Goal: Check status: Check status

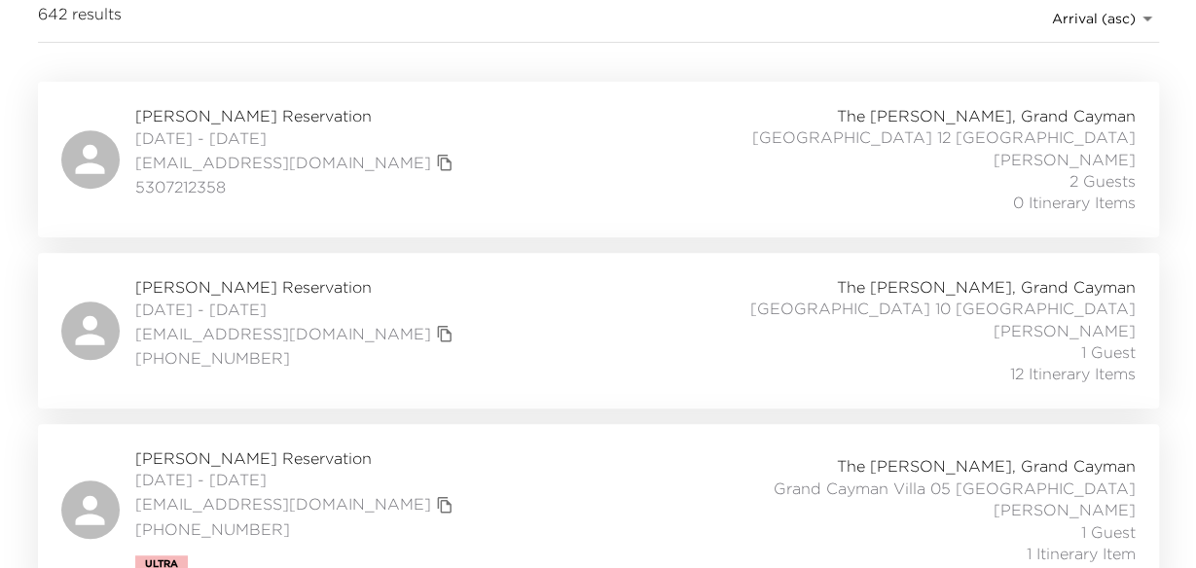
scroll to position [292, 0]
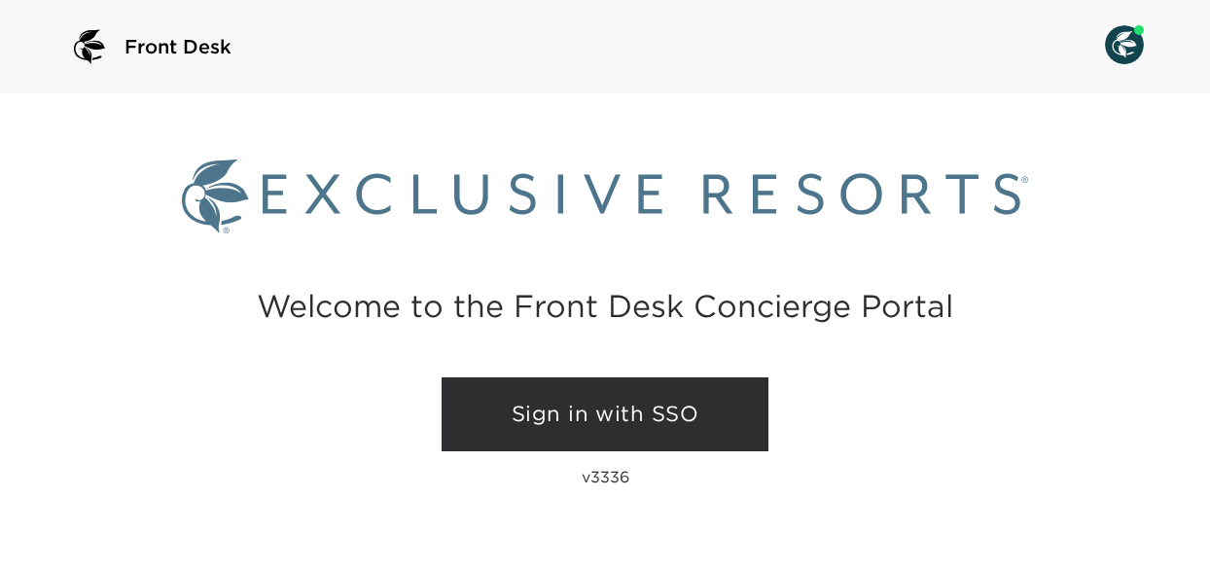
click at [586, 427] on link "Sign in with SSO" at bounding box center [605, 414] width 327 height 74
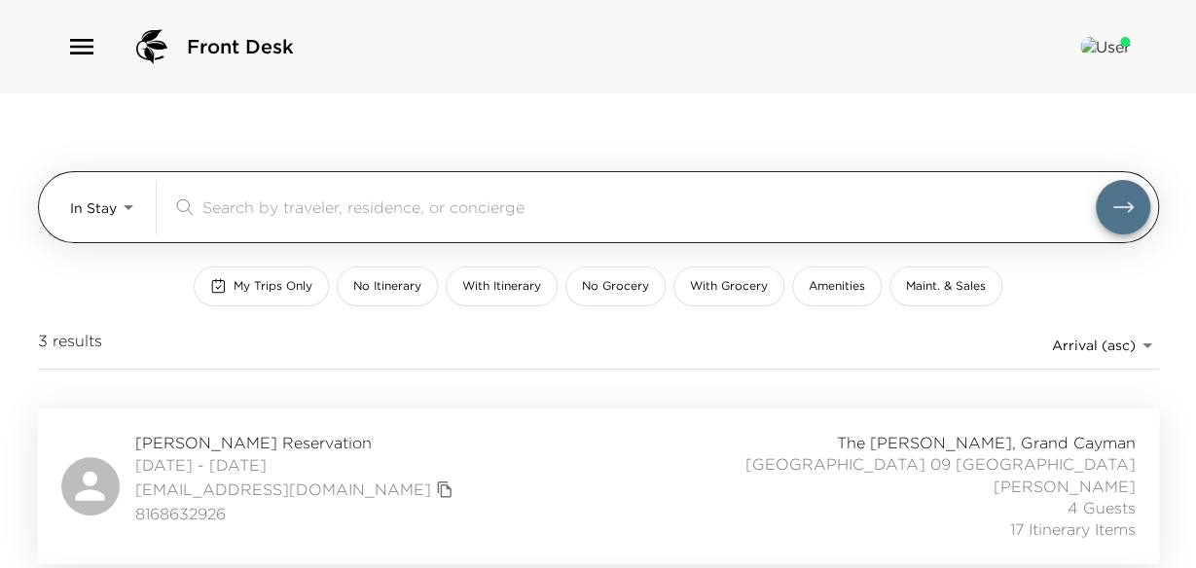
click at [287, 210] on input "search" at bounding box center [648, 207] width 893 height 22
click at [130, 209] on body "Front Desk In Stay In-Stay ​ My Trips Only No Itinerary With Itinerary No Groce…" at bounding box center [598, 284] width 1196 height 568
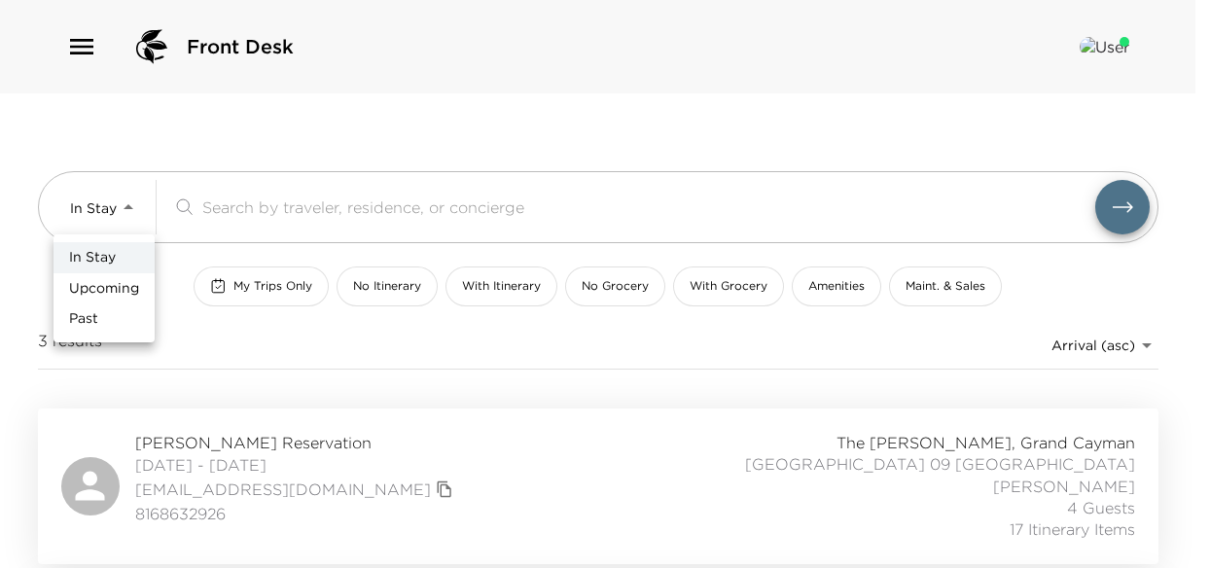
click at [123, 295] on span "Upcoming" at bounding box center [104, 288] width 70 height 19
type input "Upcoming"
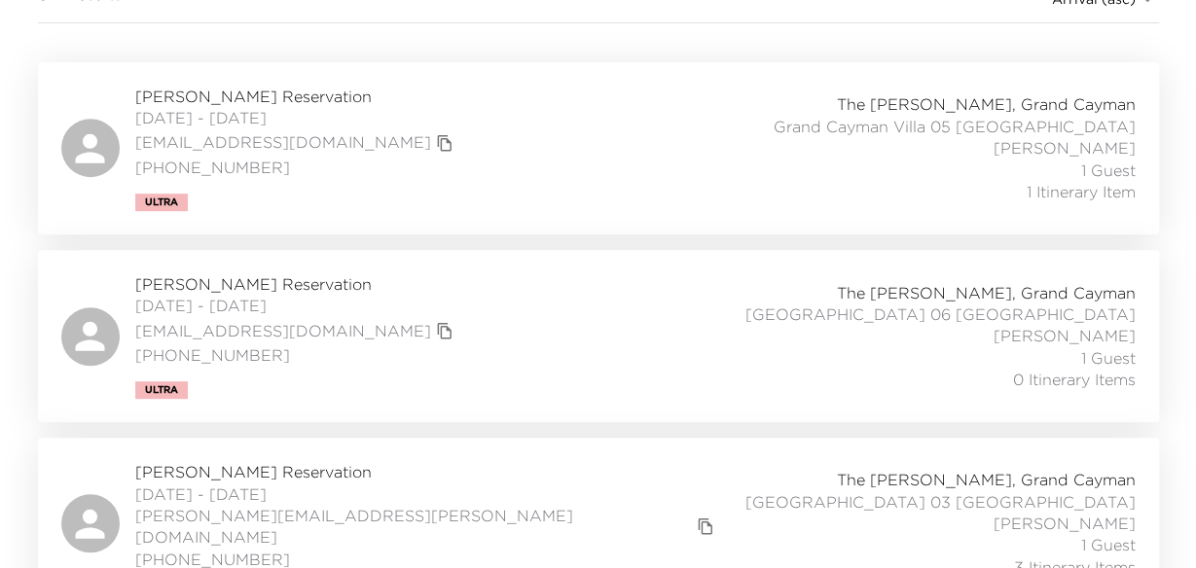
scroll to position [389, 0]
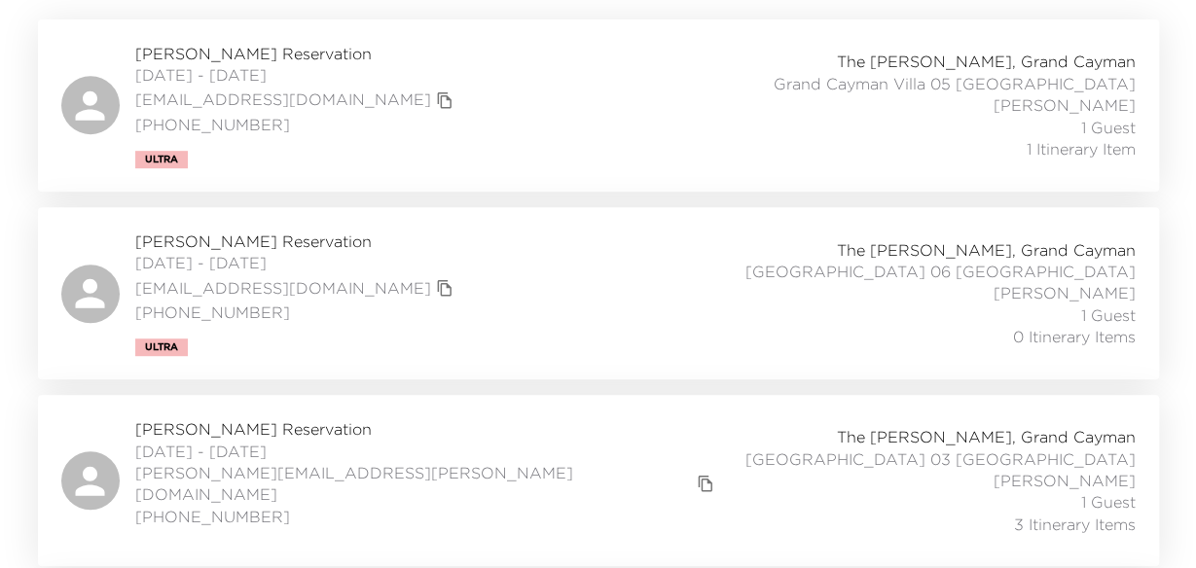
click at [161, 52] on span "Jim Adler Reservation" at bounding box center [296, 53] width 323 height 21
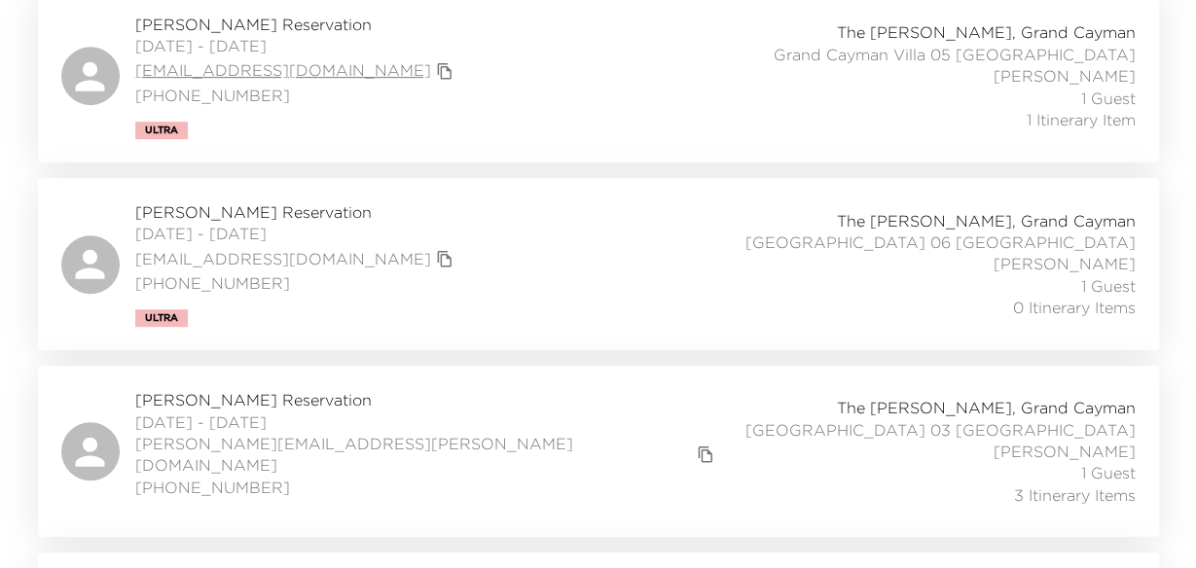
scroll to position [292, 0]
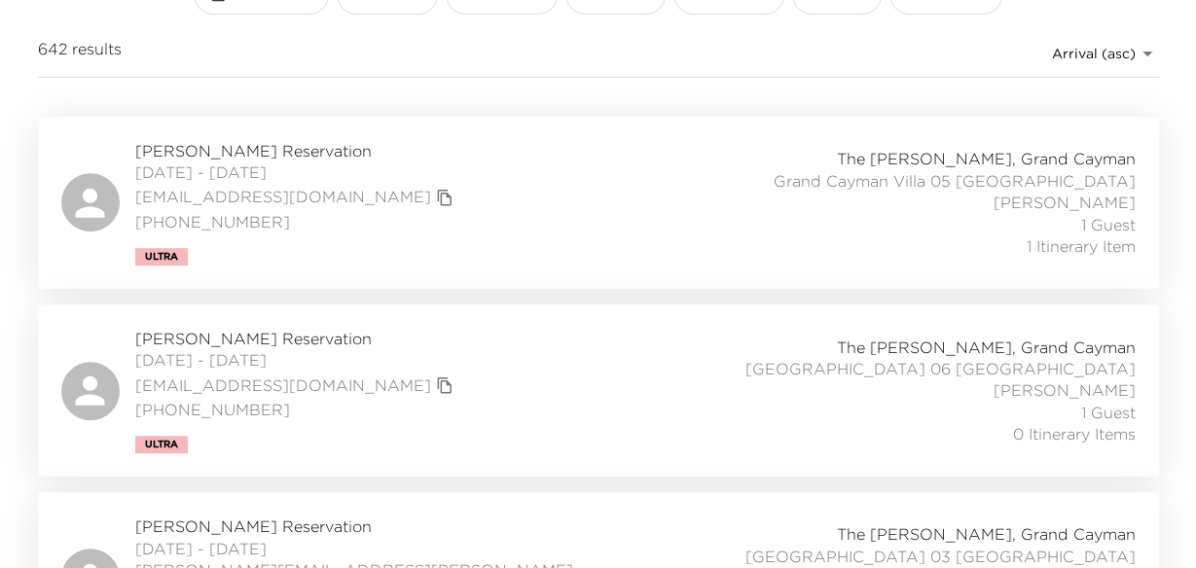
click at [196, 152] on span "Jim Adler Reservation" at bounding box center [296, 150] width 323 height 21
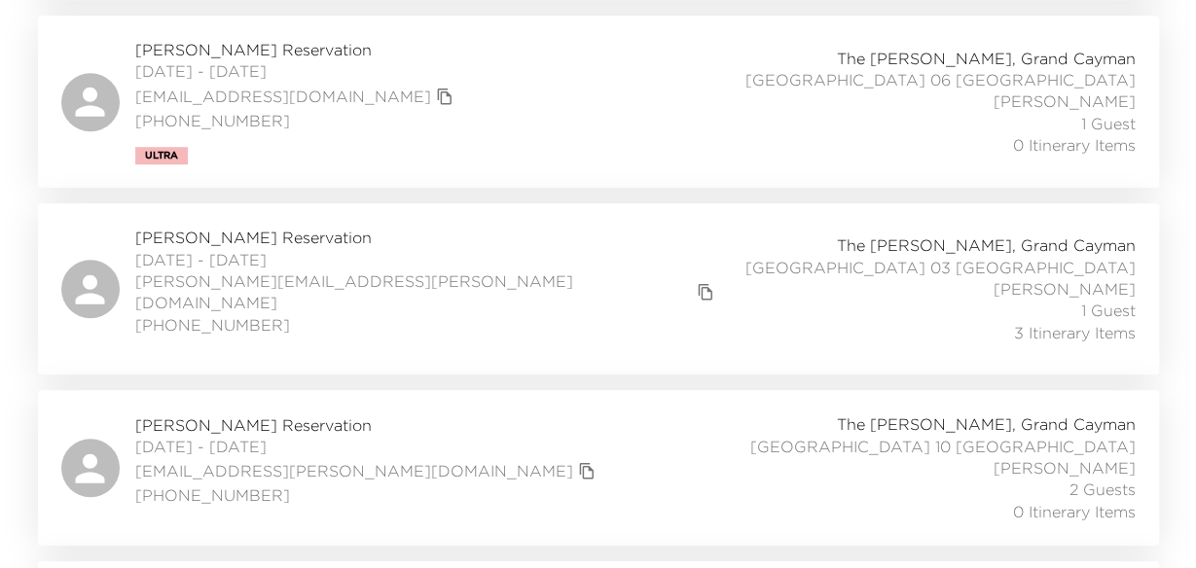
scroll to position [681, 0]
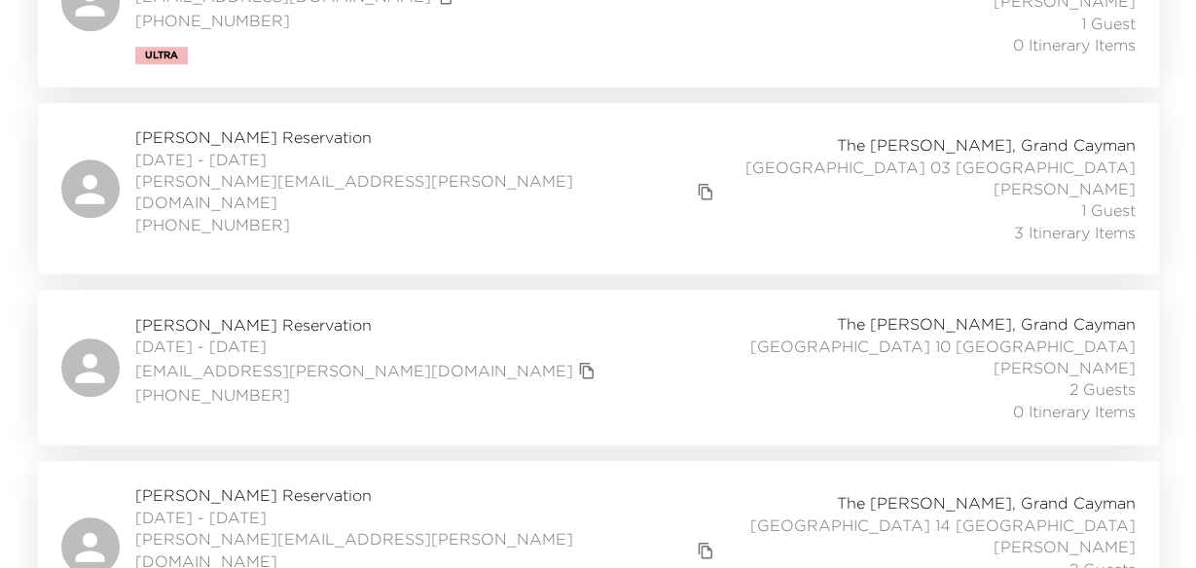
click at [597, 375] on div "Josh Thompson Reservation 10/08/2025 - 10/12/2025 jthompson@maxwell-group.com (…" at bounding box center [598, 367] width 1074 height 109
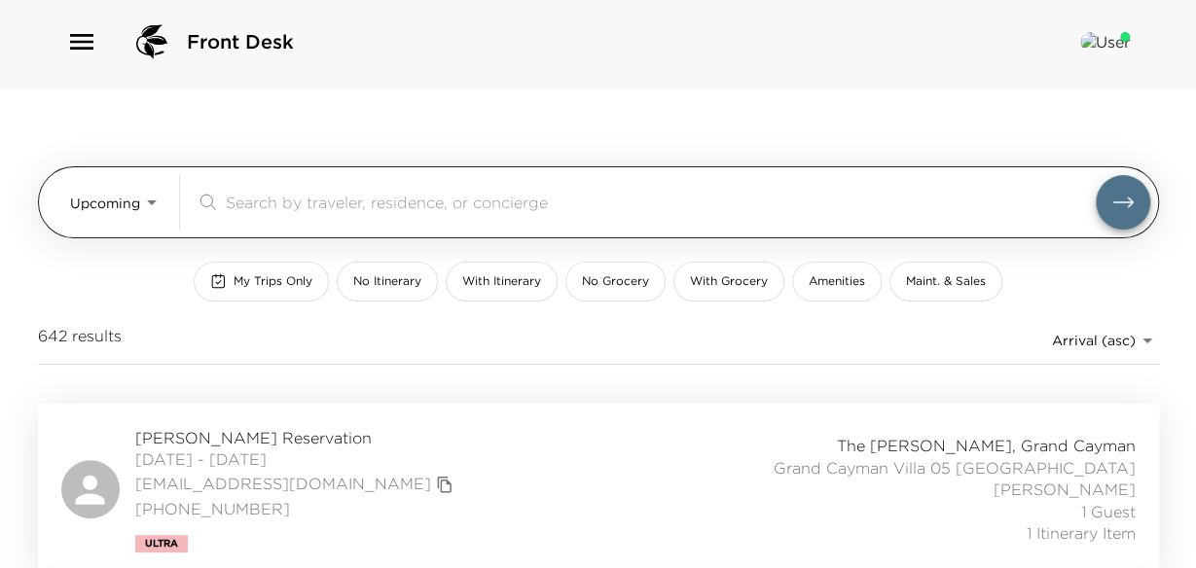
scroll to position [0, 0]
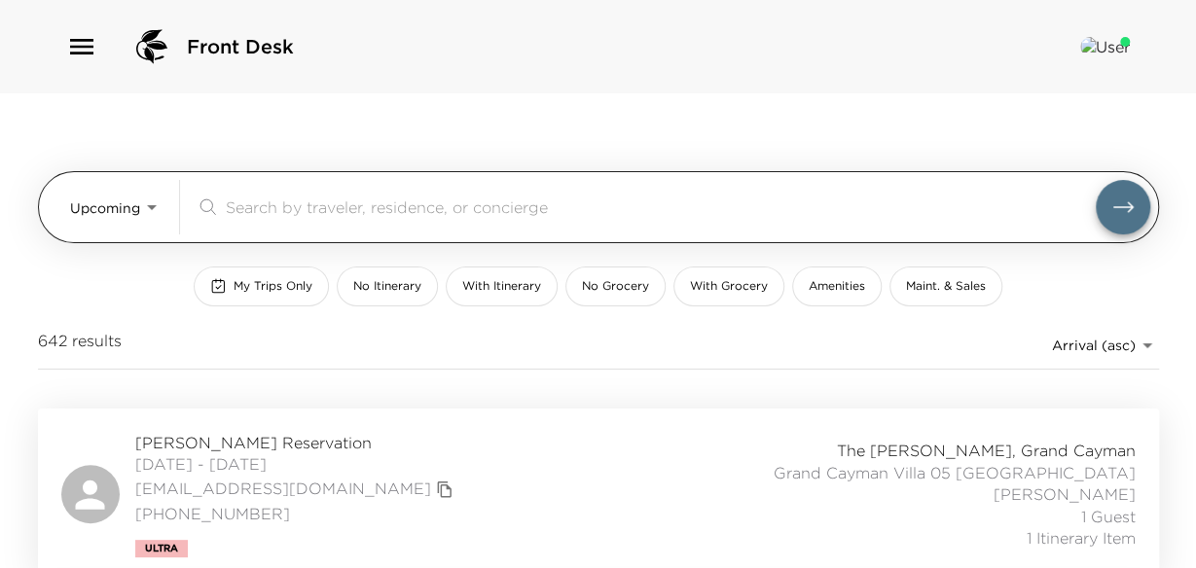
click at [406, 217] on div "​" at bounding box center [661, 207] width 870 height 23
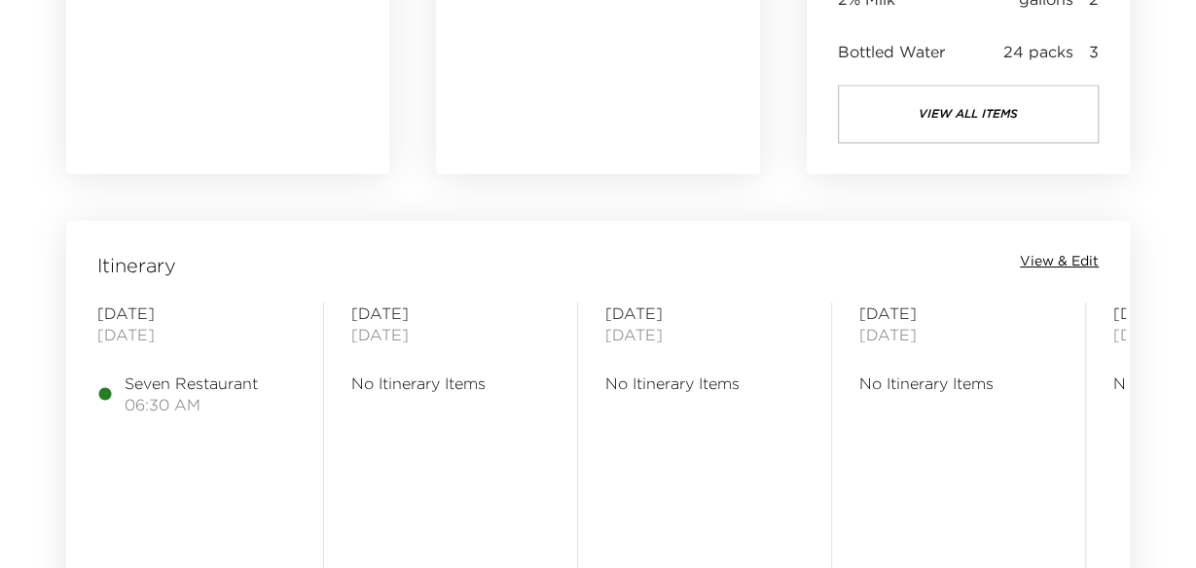
scroll to position [1459, 0]
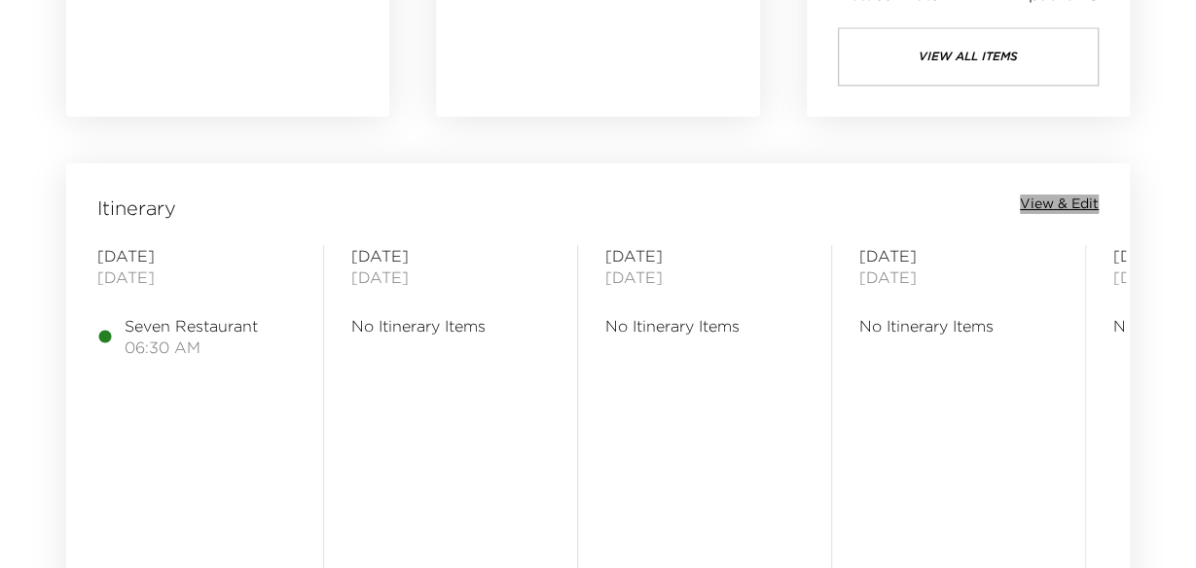
click at [1047, 207] on span "View & Edit" at bounding box center [1058, 204] width 79 height 19
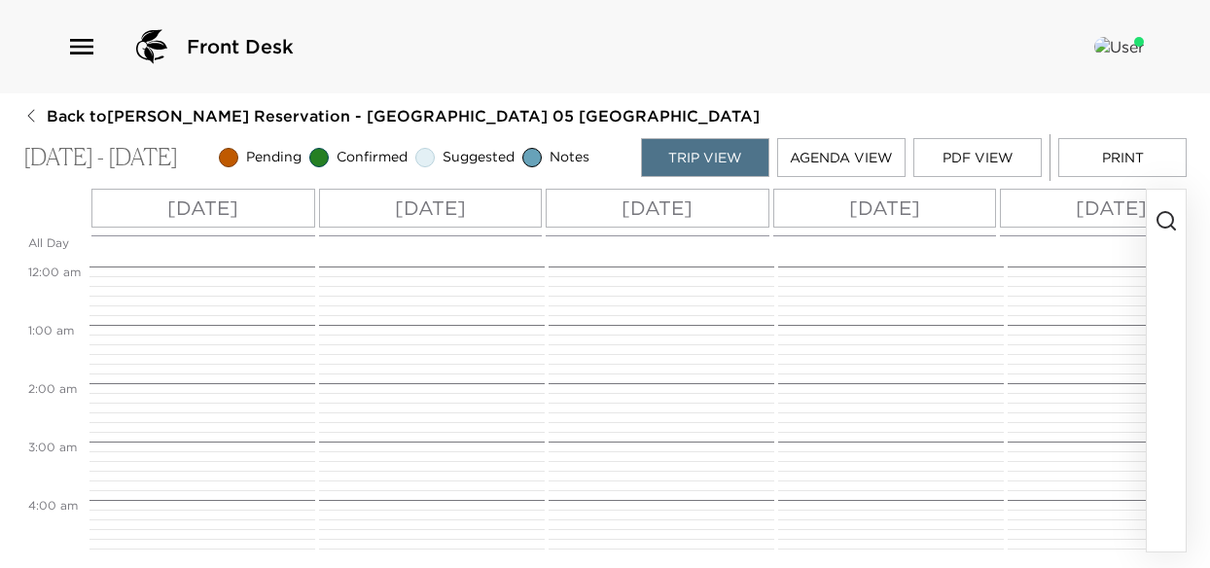
scroll to position [379, 0]
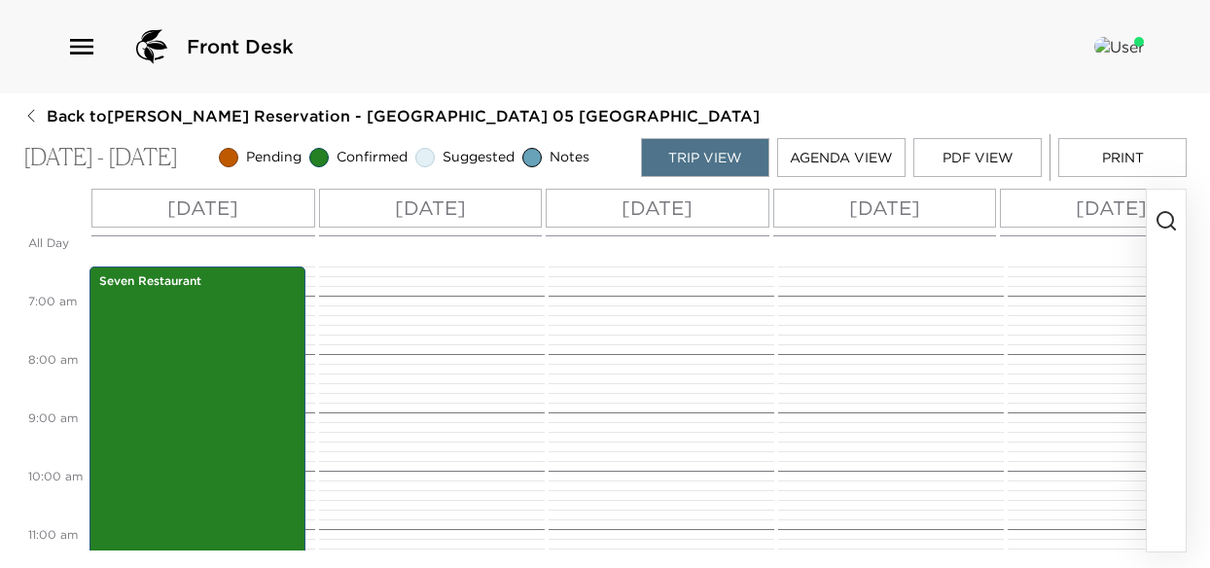
click at [959, 152] on button "PDF View" at bounding box center [977, 157] width 128 height 39
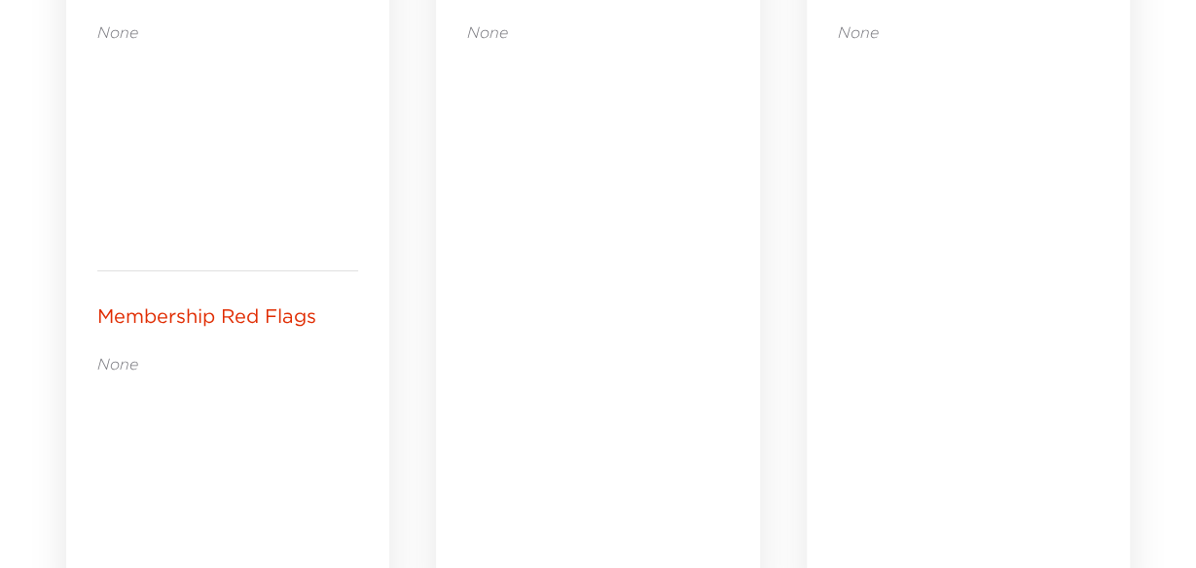
scroll to position [973, 0]
